Goal: Transaction & Acquisition: Subscribe to service/newsletter

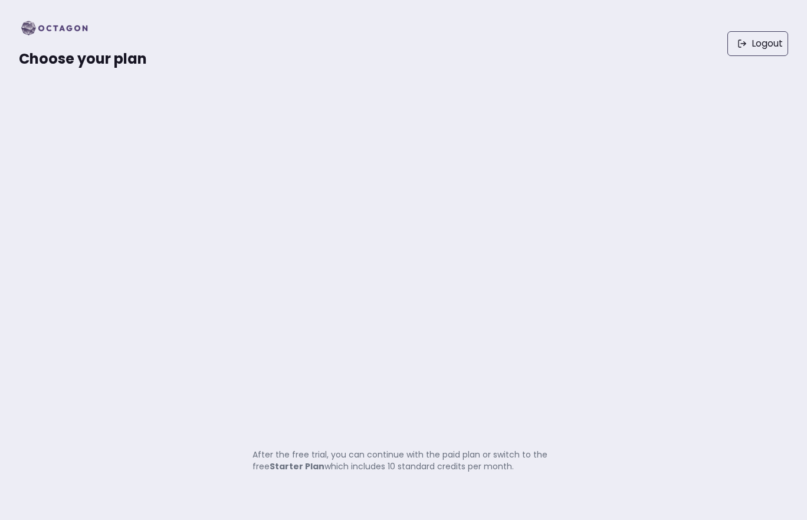
click at [60, 29] on img at bounding box center [58, 28] width 78 height 19
click at [75, 25] on img at bounding box center [58, 28] width 78 height 19
click at [25, 28] on img at bounding box center [58, 28] width 78 height 19
